Goal: Information Seeking & Learning: Learn about a topic

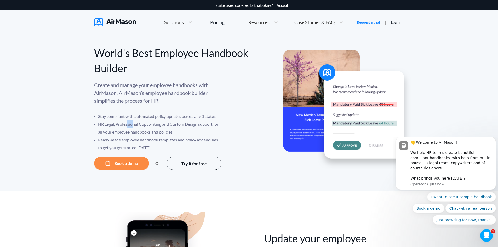
drag, startPoint x: 128, startPoint y: 123, endPoint x: 134, endPoint y: 127, distance: 6.7
click at [134, 127] on li "HR Legal, Professional Copywriting and Custom Design support for all your emplo…" at bounding box center [160, 128] width 124 height 16
click at [194, 129] on li "HR Legal, Professional Copywriting and Custom Design support for all your emplo…" at bounding box center [160, 128] width 124 height 16
drag, startPoint x: 132, startPoint y: 141, endPoint x: 223, endPoint y: 139, distance: 91.2
click at [223, 139] on div "Create and manage your employee handbooks with AirMason. AirMason’s employee ha…" at bounding box center [171, 116] width 155 height 71
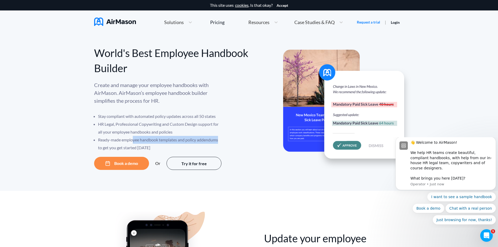
click at [223, 139] on div "Create and manage your employee handbooks with AirMason. AirMason’s employee ha…" at bounding box center [171, 116] width 155 height 71
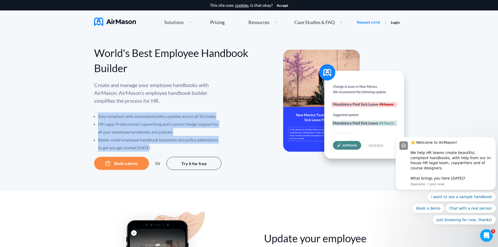
drag, startPoint x: 159, startPoint y: 145, endPoint x: 86, endPoint y: 116, distance: 78.6
click at [86, 116] on div "World's Best Employee Handbook Builder Create and manage your employee handbook…" at bounding box center [249, 112] width 498 height 157
drag, startPoint x: 86, startPoint y: 116, endPoint x: 238, endPoint y: 143, distance: 153.9
click at [238, 143] on div "World's Best Employee Handbook Builder Create and manage your employee handbook…" at bounding box center [249, 112] width 498 height 157
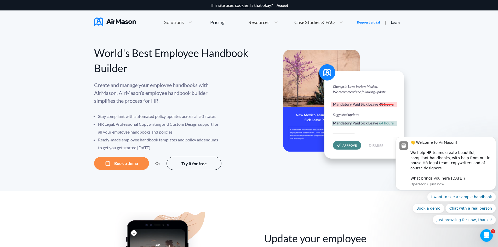
click at [146, 146] on li "Ready-made employee handbook templates and policy addendums to get you get star…" at bounding box center [160, 144] width 124 height 16
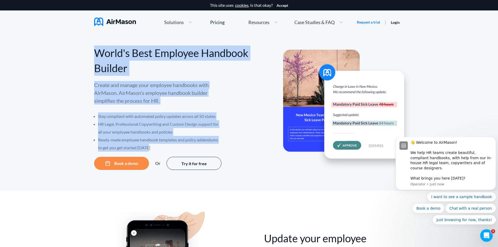
drag, startPoint x: 154, startPoint y: 146, endPoint x: 79, endPoint y: 58, distance: 115.9
click at [79, 58] on div "World's Best Employee Handbook Builder Create and manage your employee handbook…" at bounding box center [249, 112] width 498 height 157
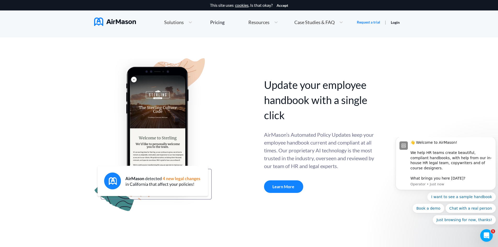
scroll to position [157, 0]
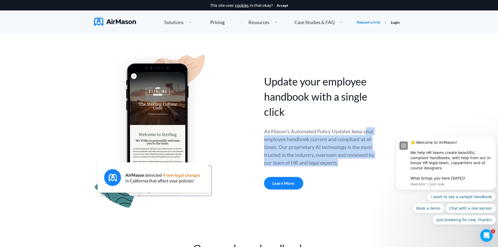
drag, startPoint x: 266, startPoint y: 141, endPoint x: 369, endPoint y: 162, distance: 104.7
click at [369, 162] on div "AirMason’s Automated Policy Updates keep your employee handbook current and com…" at bounding box center [319, 146] width 111 height 39
click at [370, 159] on div "AirMason’s Automated Policy Updates keep your employee handbook current and com…" at bounding box center [319, 146] width 111 height 39
click at [369, 160] on div "AirMason’s Automated Policy Updates keep your employee handbook current and com…" at bounding box center [319, 146] width 111 height 39
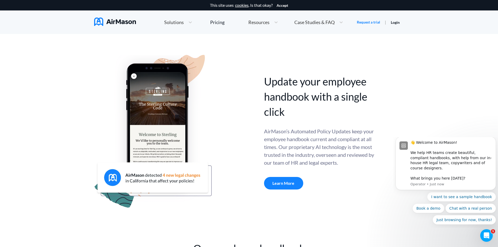
click at [265, 140] on div "AirMason’s Automated Policy Updates keep your employee handbook current and com…" at bounding box center [319, 146] width 111 height 39
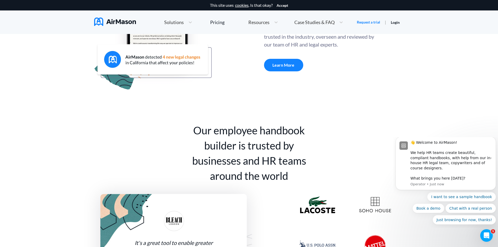
scroll to position [261, 0]
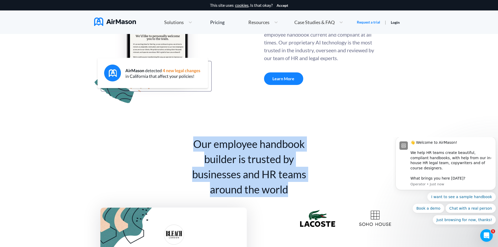
drag, startPoint x: 296, startPoint y: 191, endPoint x: 182, endPoint y: 140, distance: 124.5
drag, startPoint x: 266, startPoint y: 149, endPoint x: 292, endPoint y: 186, distance: 45.6
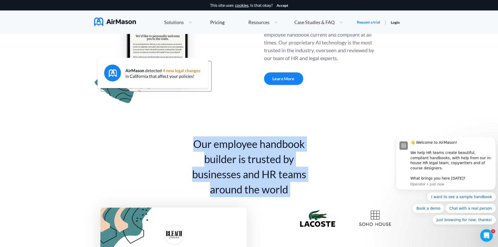
click at [292, 186] on div "Our employee handbook builder is trusted by businesses and HR teams around the …" at bounding box center [249, 166] width 131 height 61
drag, startPoint x: 292, startPoint y: 186, endPoint x: 193, endPoint y: 143, distance: 108.2
click at [193, 143] on div "Our employee handbook builder is trusted by businesses and HR teams around the …" at bounding box center [249, 166] width 131 height 61
drag, startPoint x: 193, startPoint y: 143, endPoint x: 298, endPoint y: 188, distance: 114.3
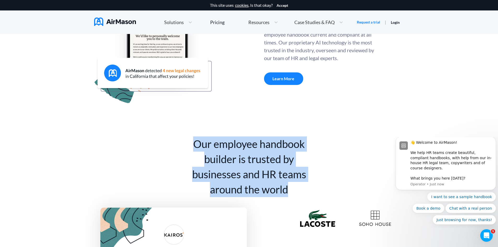
click at [298, 188] on div "Our employee handbook builder is trusted by businesses and HR teams around the …" at bounding box center [249, 166] width 131 height 61
click at [191, 150] on div "Our employee handbook builder is trusted by businesses and HR teams around the …" at bounding box center [249, 166] width 131 height 61
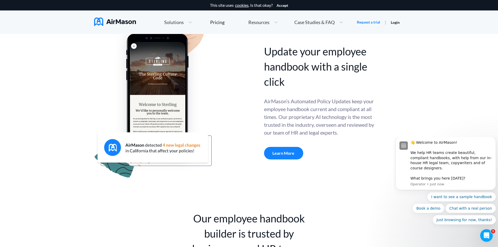
scroll to position [183, 0]
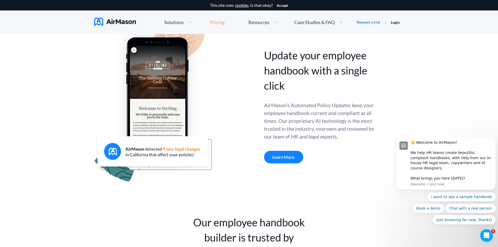
click at [217, 21] on div "Pricing" at bounding box center [217, 22] width 14 height 5
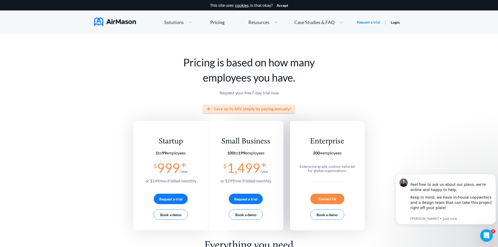
drag, startPoint x: 428, startPoint y: 84, endPoint x: 426, endPoint y: 85, distance: 2.8
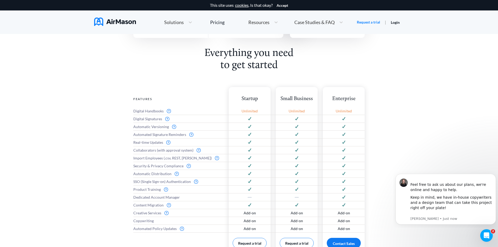
scroll to position [209, 0]
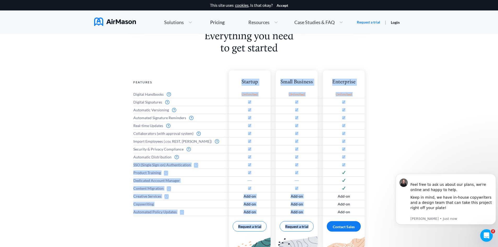
drag, startPoint x: 129, startPoint y: 163, endPoint x: 352, endPoint y: 167, distance: 223.3
click at [352, 167] on div "Everything you need to get started Features Digital Handbooks Digital Signature…" at bounding box center [249, 153] width 498 height 244
click at [395, 144] on div "Everything you need to get started Features Digital Handbooks Digital Signature…" at bounding box center [249, 153] width 498 height 244
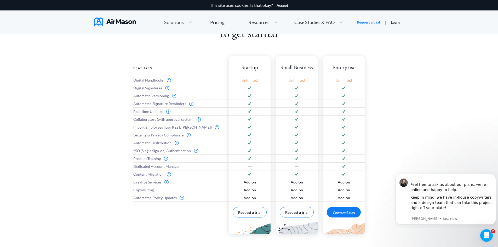
scroll to position [235, 0]
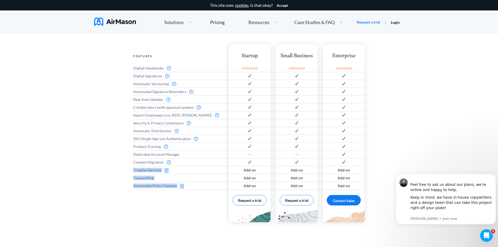
drag, startPoint x: 133, startPoint y: 168, endPoint x: 190, endPoint y: 185, distance: 59.7
click at [190, 185] on div "Everything you need to get started Features Digital Handbooks Digital Signature…" at bounding box center [249, 126] width 498 height 244
click at [190, 185] on div "Automated Policy Updates" at bounding box center [178, 186] width 90 height 8
click at [199, 205] on div "Features Digital Handbooks Digital Signatures Automatic Versioning Automated Si…" at bounding box center [178, 133] width 90 height 178
click at [390, 159] on div "Everything you need to get started Features Digital Handbooks Digital Signature…" at bounding box center [249, 126] width 498 height 244
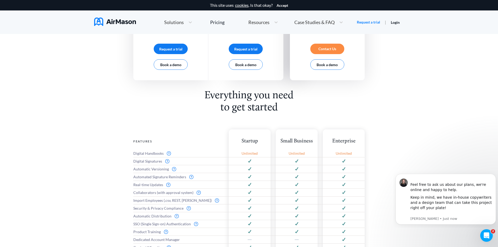
scroll to position [105, 0]
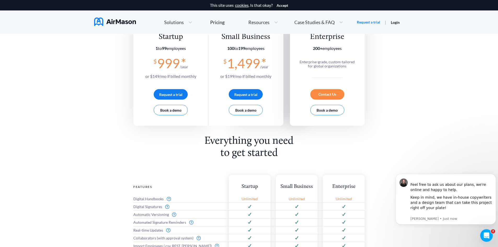
click at [301, 22] on span "Case Studies & FAQ" at bounding box center [314, 22] width 40 height 5
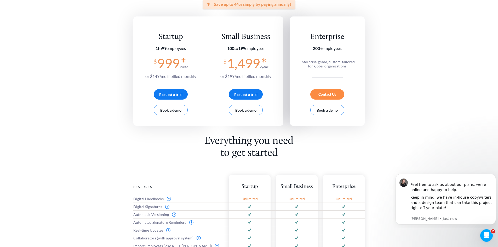
scroll to position [0, 0]
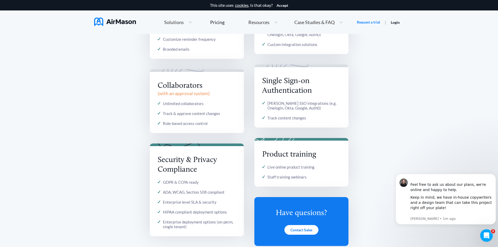
scroll to position [732, 0]
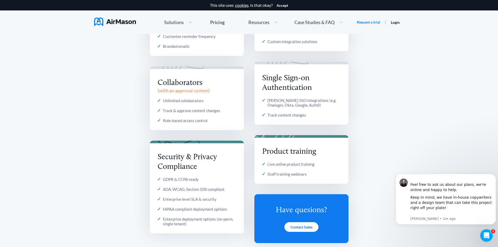
click at [374, 148] on div "It’s all here Creative Services & Content Migration Creative design services Ha…" at bounding box center [249, 10] width 498 height 516
click at [495, 174] on button "Dismiss notification" at bounding box center [494, 175] width 7 height 7
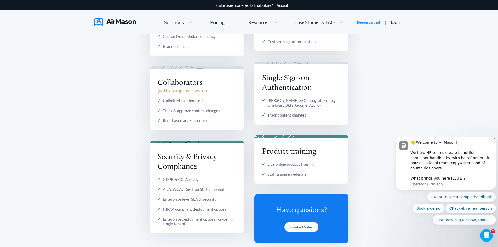
click at [494, 139] on icon "Dismiss notification" at bounding box center [494, 138] width 2 height 2
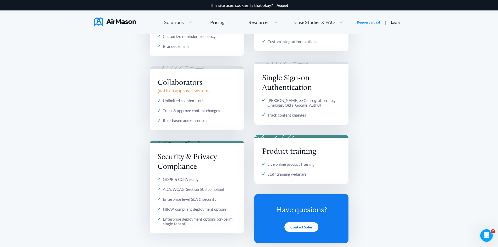
click at [403, 139] on div "It’s all here Creative Services & Content Migration Creative design services Ha…" at bounding box center [249, 10] width 498 height 516
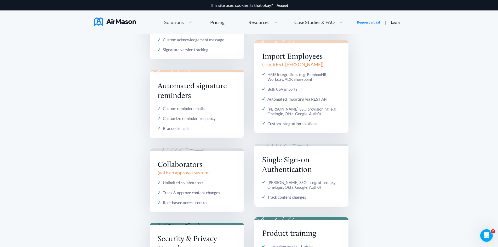
scroll to position [653, 0]
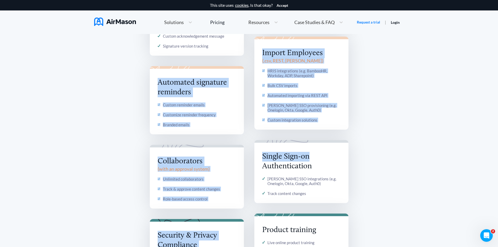
drag, startPoint x: 357, startPoint y: 136, endPoint x: 111, endPoint y: 66, distance: 255.3
click at [111, 66] on div "It’s all here Creative Services & Content Migration Creative design services Ha…" at bounding box center [249, 88] width 498 height 516
click at [412, 104] on div "It’s all here Creative Services & Content Migration Creative design services Ha…" at bounding box center [249, 88] width 498 height 516
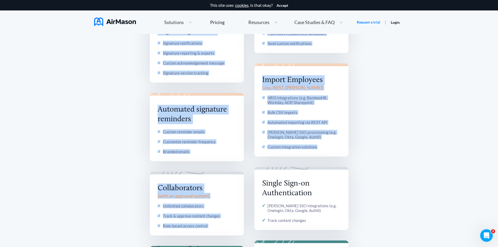
scroll to position [627, 0]
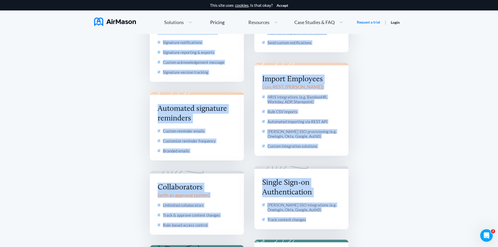
drag, startPoint x: 221, startPoint y: 61, endPoint x: 326, endPoint y: 216, distance: 188.4
click at [327, 217] on div "It’s all here Creative Services & Content Migration Creative design services Ha…" at bounding box center [248, 114] width 231 height 474
click at [377, 218] on div "It’s all here Creative Services & Content Migration Creative design services Ha…" at bounding box center [249, 114] width 498 height 516
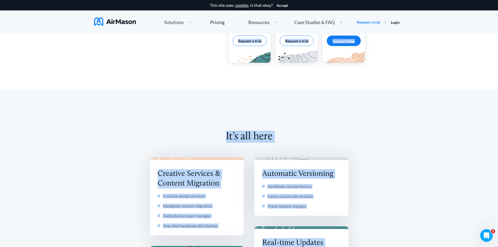
scroll to position [392, 0]
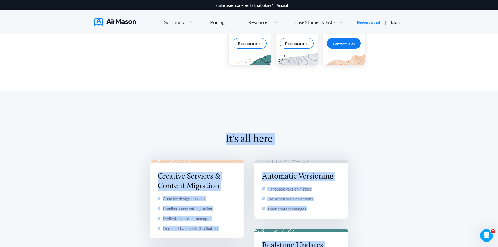
drag, startPoint x: 372, startPoint y: 219, endPoint x: 137, endPoint y: 103, distance: 261.9
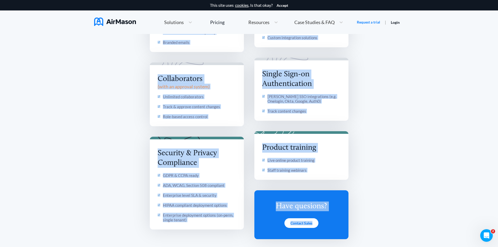
scroll to position [758, 0]
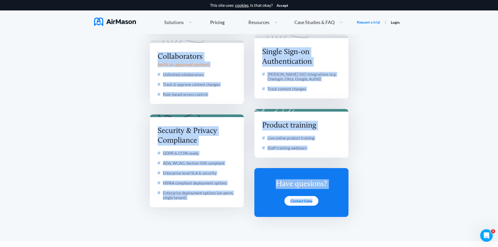
drag, startPoint x: 143, startPoint y: 103, endPoint x: 360, endPoint y: 210, distance: 242.6
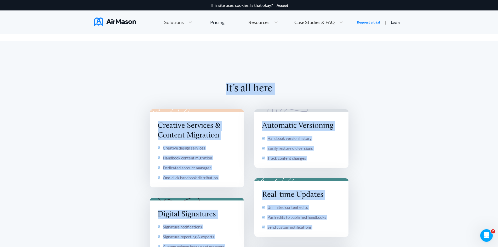
scroll to position [418, 0]
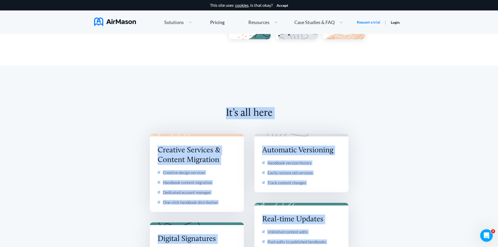
drag, startPoint x: 360, startPoint y: 210, endPoint x: 129, endPoint y: 76, distance: 267.5
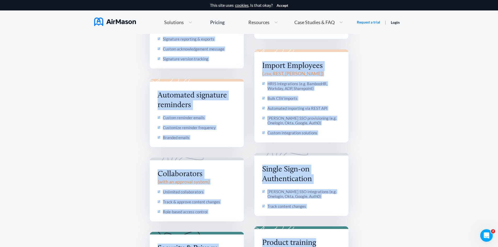
scroll to position [680, 0]
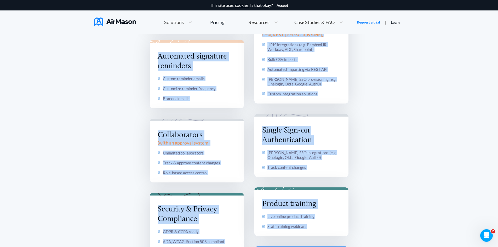
drag, startPoint x: 142, startPoint y: 106, endPoint x: 336, endPoint y: 227, distance: 228.9
click at [336, 227] on div "It’s all here Creative Services & Content Migration Creative design services Ha…" at bounding box center [248, 62] width 231 height 474
click at [380, 226] on div "It’s all here Creative Services & Content Migration Creative design services Ha…" at bounding box center [249, 62] width 498 height 516
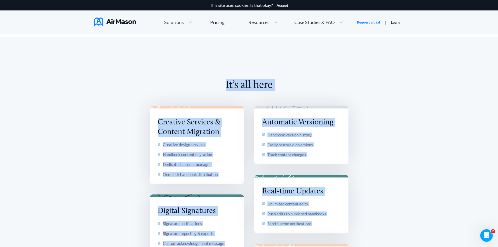
scroll to position [444, 0]
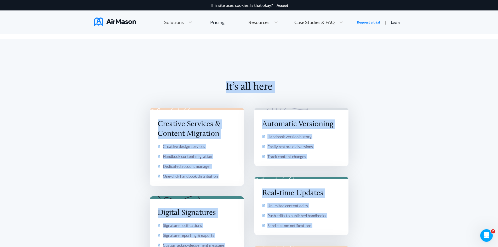
drag, startPoint x: 383, startPoint y: 209, endPoint x: 120, endPoint y: 104, distance: 283.4
click at [192, 90] on h2 "It’s all here" at bounding box center [248, 94] width 231 height 27
click at [185, 85] on h2 "It’s all here" at bounding box center [248, 94] width 231 height 27
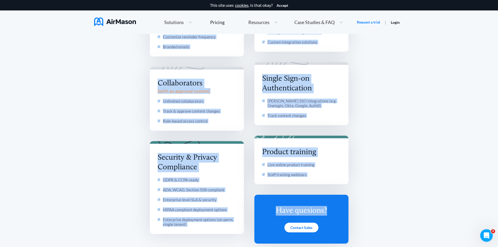
scroll to position [732, 0]
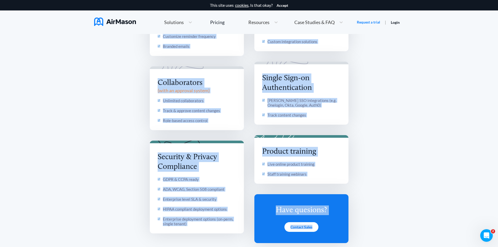
drag, startPoint x: 208, startPoint y: 85, endPoint x: 363, endPoint y: 225, distance: 208.9
click at [363, 225] on div "It’s all here Creative Services & Content Migration Creative design services Ha…" at bounding box center [248, 10] width 231 height 474
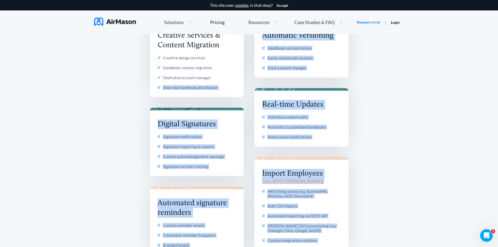
scroll to position [497, 0]
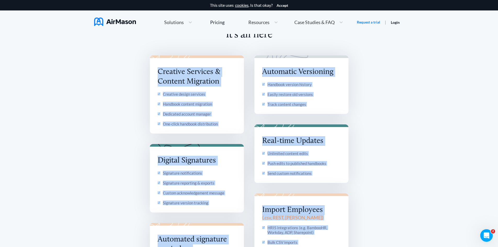
drag, startPoint x: 368, startPoint y: 236, endPoint x: 132, endPoint y: 66, distance: 291.2
click at [134, 63] on div "It’s all here Creative Services & Content Migration Creative design services Ha…" at bounding box center [249, 245] width 498 height 516
drag, startPoint x: 132, startPoint y: 72, endPoint x: 133, endPoint y: 66, distance: 5.6
click at [132, 71] on div "It’s all here Creative Services & Content Migration Creative design services Ha…" at bounding box center [249, 245] width 498 height 516
click at [133, 67] on div "It’s all here Creative Services & Content Migration Creative design services Ha…" at bounding box center [249, 245] width 498 height 516
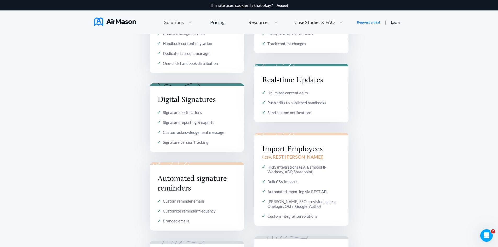
scroll to position [549, 0]
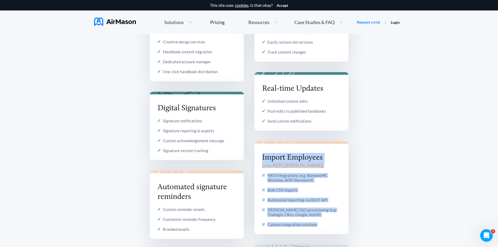
drag, startPoint x: 320, startPoint y: 224, endPoint x: 256, endPoint y: 154, distance: 94.8
click at [256, 154] on div "Import Employees ( .csv, REST, [PERSON_NAME] ) HRIS integrations (e.g. BambooHR…" at bounding box center [301, 187] width 94 height 93
drag, startPoint x: 256, startPoint y: 154, endPoint x: 330, endPoint y: 223, distance: 100.8
click at [330, 223] on div "Import Employees ( .csv, REST, [PERSON_NAME] ) HRIS integrations (e.g. BambooHR…" at bounding box center [301, 187] width 94 height 93
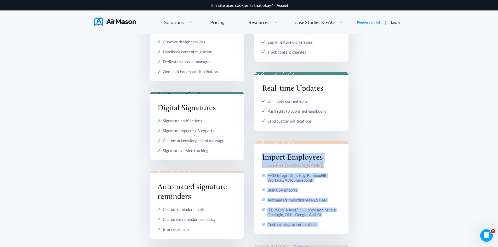
click at [330, 223] on div "Custom integration solutions" at bounding box center [301, 224] width 78 height 5
drag, startPoint x: 330, startPoint y: 223, endPoint x: 260, endPoint y: 158, distance: 95.7
click at [260, 158] on div "Import Employees ( .csv, REST, [PERSON_NAME] ) HRIS integrations (e.g. BambooHR…" at bounding box center [301, 187] width 94 height 93
drag, startPoint x: 260, startPoint y: 158, endPoint x: 322, endPoint y: 223, distance: 90.2
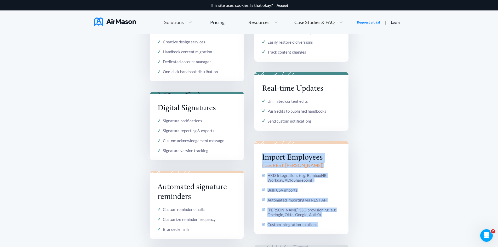
click at [322, 223] on div "Import Employees ( .csv, REST, [PERSON_NAME] ) HRIS integrations (e.g. BambooHR…" at bounding box center [301, 187] width 94 height 93
click at [322, 223] on div "Custom integration solutions" at bounding box center [301, 224] width 78 height 5
drag, startPoint x: 322, startPoint y: 224, endPoint x: 257, endPoint y: 157, distance: 93.5
click at [257, 157] on div "Import Employees ( .csv, REST, [PERSON_NAME] ) HRIS integrations (e.g. BambooHR…" at bounding box center [301, 187] width 94 height 93
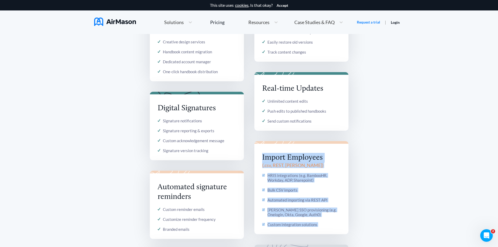
drag, startPoint x: 257, startPoint y: 157, endPoint x: 336, endPoint y: 225, distance: 103.8
click at [336, 225] on div "Import Employees ( .csv, REST, [PERSON_NAME] ) HRIS integrations (e.g. BambooHR…" at bounding box center [301, 187] width 94 height 93
click at [336, 225] on div "Custom integration solutions" at bounding box center [301, 224] width 78 height 5
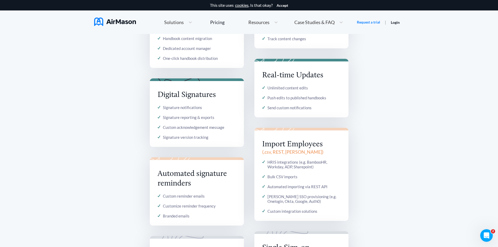
scroll to position [627, 0]
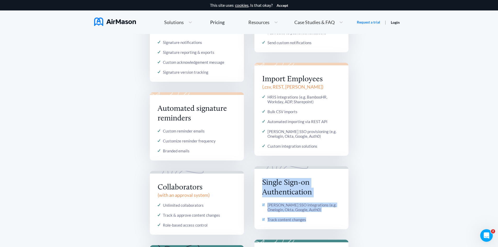
drag, startPoint x: 317, startPoint y: 222, endPoint x: 258, endPoint y: 180, distance: 71.9
click at [258, 180] on div "Single Sign-on Authentication [PERSON_NAME] SSO integrations (e.g. Onelogin, Ok…" at bounding box center [301, 197] width 94 height 63
click at [258, 181] on div "Single Sign-on Authentication [PERSON_NAME] SSO integrations (e.g. Onelogin, Ok…" at bounding box center [301, 197] width 94 height 63
drag, startPoint x: 258, startPoint y: 181, endPoint x: 330, endPoint y: 220, distance: 82.0
click at [330, 220] on div "Single Sign-on Authentication [PERSON_NAME] SSO integrations (e.g. Onelogin, Ok…" at bounding box center [301, 197] width 94 height 63
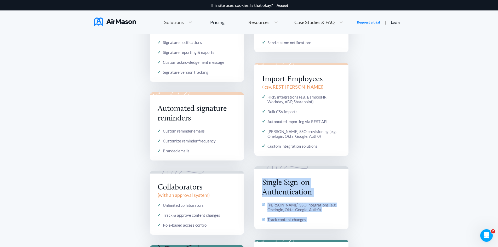
click at [330, 220] on div "Track content changes" at bounding box center [301, 219] width 78 height 5
drag, startPoint x: 302, startPoint y: 219, endPoint x: 257, endPoint y: 183, distance: 58.2
click at [257, 183] on div "Single Sign-on Authentication [PERSON_NAME] SSO integrations (e.g. Onelogin, Ok…" at bounding box center [301, 197] width 94 height 63
drag, startPoint x: 260, startPoint y: 181, endPoint x: 335, endPoint y: 222, distance: 85.2
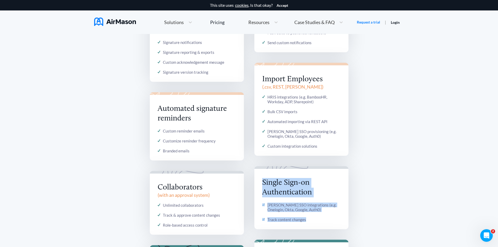
click at [335, 223] on div "Single Sign-on Authentication [PERSON_NAME] SSO integrations (e.g. Onelogin, Ok…" at bounding box center [301, 197] width 94 height 63
click at [335, 222] on div "Single Sign-on Authentication [PERSON_NAME] SSO integrations (e.g. Onelogin, Ok…" at bounding box center [301, 197] width 94 height 63
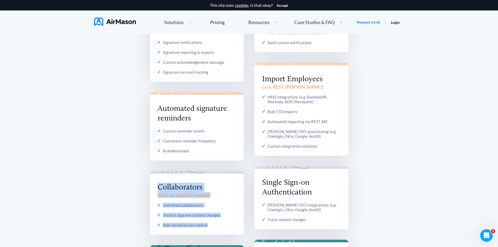
drag, startPoint x: 226, startPoint y: 226, endPoint x: 156, endPoint y: 187, distance: 79.9
click at [156, 187] on div "Collaborators ( with an approval system ) Unlimited collaborators Track & appro…" at bounding box center [197, 203] width 94 height 64
drag, startPoint x: 156, startPoint y: 187, endPoint x: 223, endPoint y: 225, distance: 77.5
click at [223, 225] on div "Collaborators ( with an approval system ) Unlimited collaborators Track & appro…" at bounding box center [197, 203] width 94 height 64
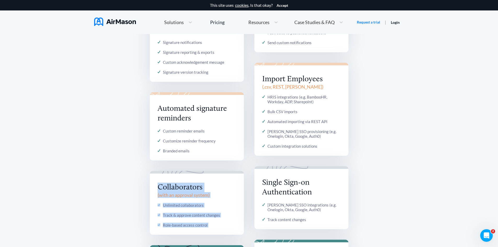
click at [223, 225] on div "Role-based access control" at bounding box center [197, 225] width 78 height 5
drag, startPoint x: 217, startPoint y: 227, endPoint x: 152, endPoint y: 187, distance: 76.3
click at [152, 187] on div "Collaborators ( with an approval system ) Unlimited collaborators Track & appro…" at bounding box center [197, 203] width 94 height 64
drag, startPoint x: 220, startPoint y: 204, endPoint x: 228, endPoint y: 226, distance: 24.0
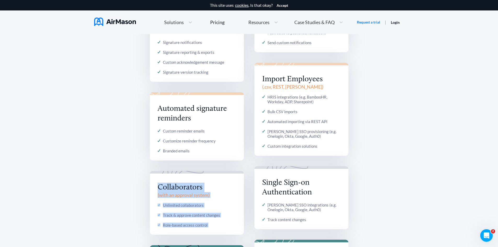
click at [228, 226] on div "Collaborators ( with an approval system ) Unlimited collaborators Track & appro…" at bounding box center [197, 203] width 94 height 64
click at [228, 226] on div "Role-based access control" at bounding box center [197, 225] width 78 height 5
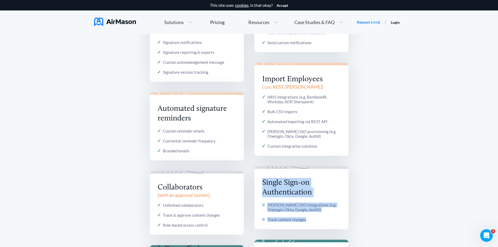
drag, startPoint x: 308, startPoint y: 220, endPoint x: 257, endPoint y: 181, distance: 64.3
click at [257, 181] on div "Single Sign-on Authentication [PERSON_NAME] SSO integrations (e.g. Onelogin, Ok…" at bounding box center [301, 197] width 94 height 63
drag, startPoint x: 257, startPoint y: 181, endPoint x: 320, endPoint y: 221, distance: 74.6
click at [320, 221] on div "Single Sign-on Authentication [PERSON_NAME] SSO integrations (e.g. Onelogin, Ok…" at bounding box center [301, 197] width 94 height 63
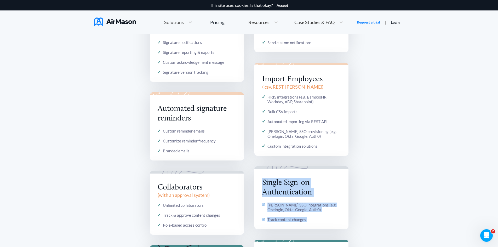
click at [320, 221] on div "Track content changes" at bounding box center [301, 219] width 78 height 5
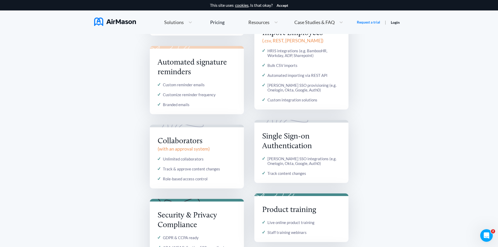
scroll to position [706, 0]
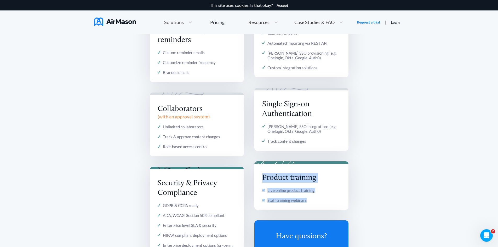
drag, startPoint x: 315, startPoint y: 203, endPoint x: 255, endPoint y: 175, distance: 65.6
click at [255, 175] on div "Product training Live online product training Staff training webinars" at bounding box center [301, 185] width 94 height 49
drag, startPoint x: 256, startPoint y: 176, endPoint x: 324, endPoint y: 197, distance: 71.5
click at [324, 197] on div "Product training Live online product training Staff training webinars" at bounding box center [301, 185] width 94 height 49
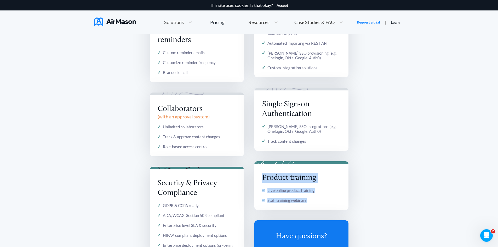
click at [324, 197] on div "Live online product training Staff training webinars" at bounding box center [301, 195] width 78 height 15
drag, startPoint x: 316, startPoint y: 200, endPoint x: 261, endPoint y: 176, distance: 60.5
click at [261, 176] on div "Product training Live online product training Staff training webinars" at bounding box center [301, 185] width 94 height 49
click at [260, 176] on div "Product training Live online product training Staff training webinars" at bounding box center [301, 185] width 94 height 49
click at [260, 175] on div "Product training Live online product training Staff training webinars" at bounding box center [301, 185] width 94 height 49
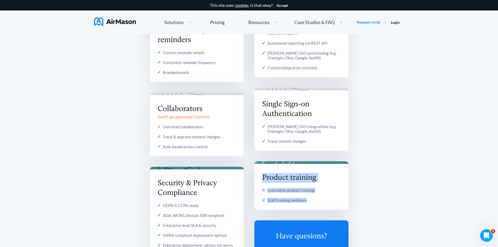
drag, startPoint x: 260, startPoint y: 176, endPoint x: 327, endPoint y: 202, distance: 72.0
click at [329, 204] on div "Product training Live online product training Staff training webinars" at bounding box center [301, 185] width 94 height 49
click at [327, 202] on div "Staff training webinars" at bounding box center [301, 200] width 78 height 5
drag, startPoint x: 314, startPoint y: 199, endPoint x: 258, endPoint y: 176, distance: 60.6
click at [258, 176] on div "Product training Live online product training Staff training webinars" at bounding box center [301, 185] width 94 height 49
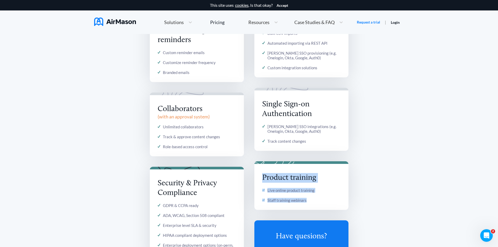
click at [258, 176] on div "Product training Live online product training Staff training webinars" at bounding box center [301, 185] width 94 height 49
drag, startPoint x: 308, startPoint y: 202, endPoint x: 260, endPoint y: 177, distance: 54.0
click at [260, 177] on div "Product training Live online product training Staff training webinars" at bounding box center [301, 185] width 94 height 49
drag, startPoint x: 260, startPoint y: 177, endPoint x: 324, endPoint y: 204, distance: 69.2
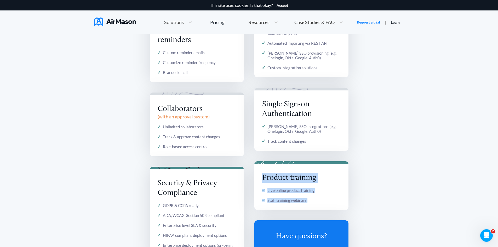
click at [325, 205] on div "Product training Live online product training Staff training webinars" at bounding box center [301, 185] width 94 height 49
click at [323, 203] on div "Product training Live online product training Staff training webinars" at bounding box center [301, 185] width 94 height 49
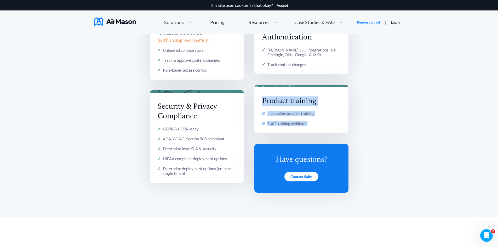
scroll to position [784, 0]
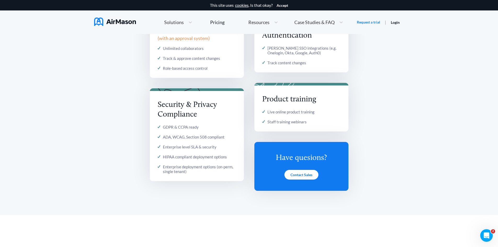
click at [194, 173] on div "Enterprise deployment options (on-perm, single tenant)" at bounding box center [199, 168] width 73 height 9
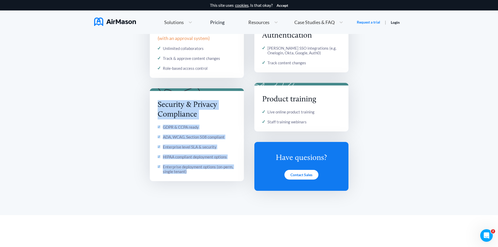
drag, startPoint x: 191, startPoint y: 173, endPoint x: 150, endPoint y: 106, distance: 78.1
click at [150, 106] on div "Security & Privacy Compliance GDPR & CCPA ready ADA, WCAG, Section 508 complian…" at bounding box center [197, 134] width 94 height 93
click at [151, 104] on div "Security & Privacy Compliance GDPR & CCPA ready ADA, WCAG, Section 508 complian…" at bounding box center [197, 134] width 94 height 93
drag, startPoint x: 151, startPoint y: 104, endPoint x: 194, endPoint y: 173, distance: 81.0
click at [194, 173] on div "Security & Privacy Compliance GDPR & CCPA ready ADA, WCAG, Section 508 complian…" at bounding box center [197, 134] width 94 height 93
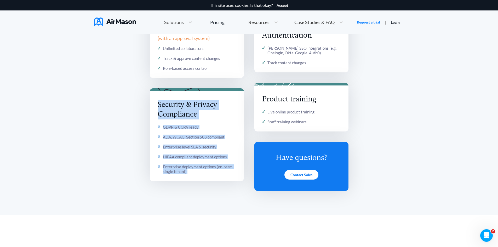
click at [194, 173] on div "Enterprise deployment options (on-perm, single tenant)" at bounding box center [199, 168] width 73 height 9
drag, startPoint x: 194, startPoint y: 172, endPoint x: 151, endPoint y: 104, distance: 80.4
click at [151, 104] on div "Security & Privacy Compliance GDPR & CCPA ready ADA, WCAG, Section 508 complian…" at bounding box center [197, 134] width 94 height 93
click at [150, 104] on div "Security & Privacy Compliance GDPR & CCPA ready ADA, WCAG, Section 508 complian…" at bounding box center [197, 134] width 94 height 93
drag, startPoint x: 150, startPoint y: 104, endPoint x: 193, endPoint y: 174, distance: 81.3
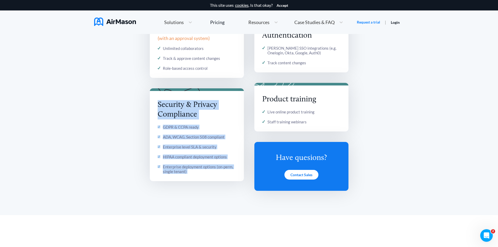
click at [193, 174] on div "Security & Privacy Compliance GDPR & CCPA ready ADA, WCAG, Section 508 complian…" at bounding box center [197, 134] width 94 height 93
click at [193, 174] on div "Enterprise deployment options (on-perm, single tenant)" at bounding box center [199, 168] width 73 height 9
